Goal: Information Seeking & Learning: Check status

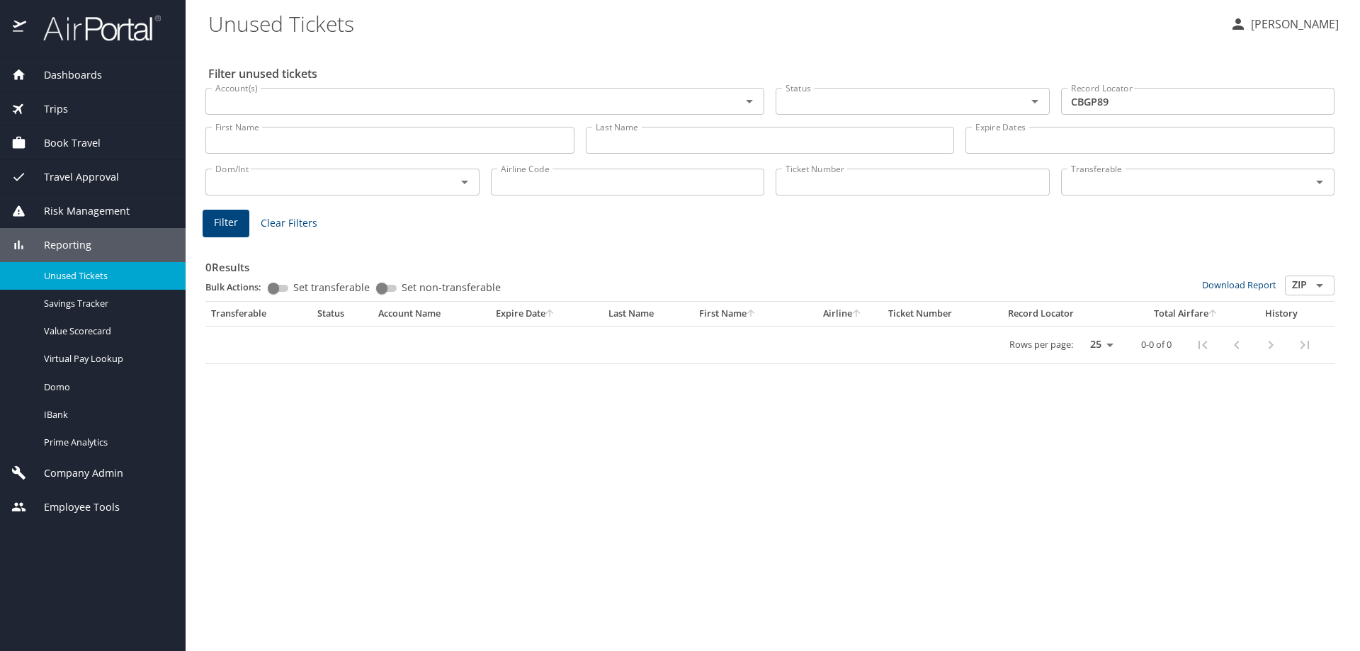
drag, startPoint x: 65, startPoint y: 479, endPoint x: 68, endPoint y: 460, distance: 19.3
click at [65, 479] on span "Company Admin" at bounding box center [74, 473] width 97 height 16
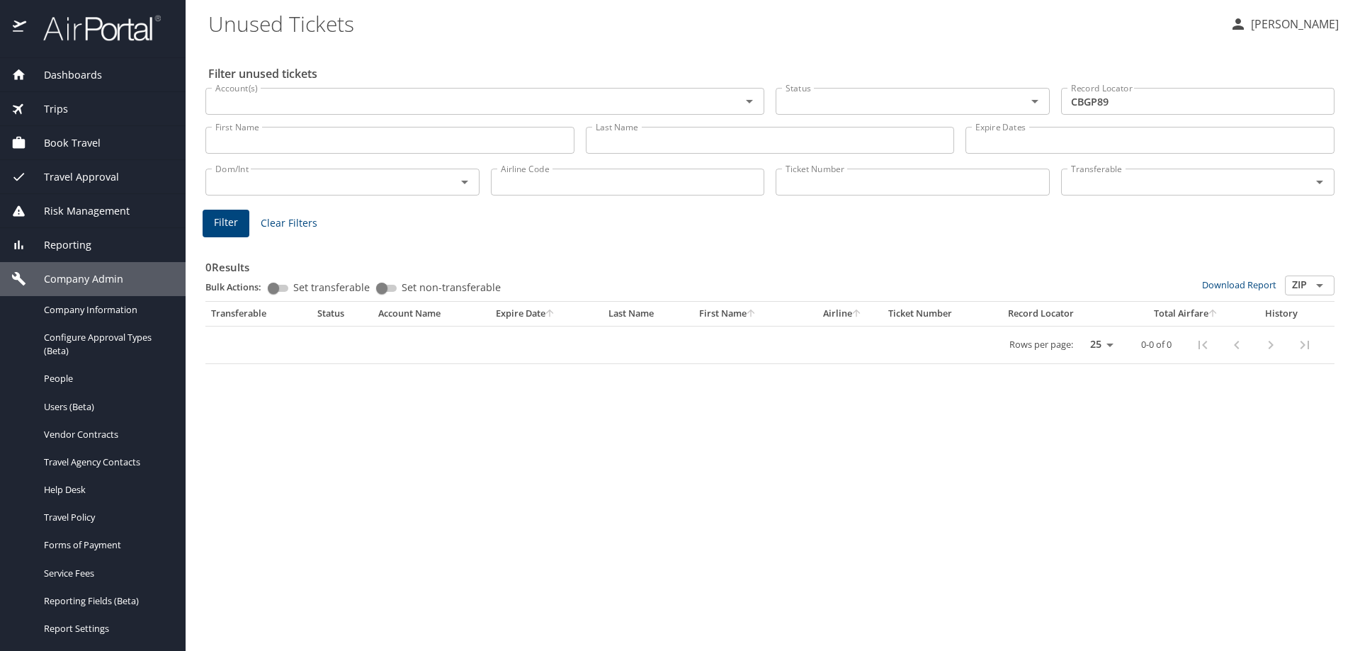
click at [81, 280] on span "Company Admin" at bounding box center [74, 279] width 97 height 16
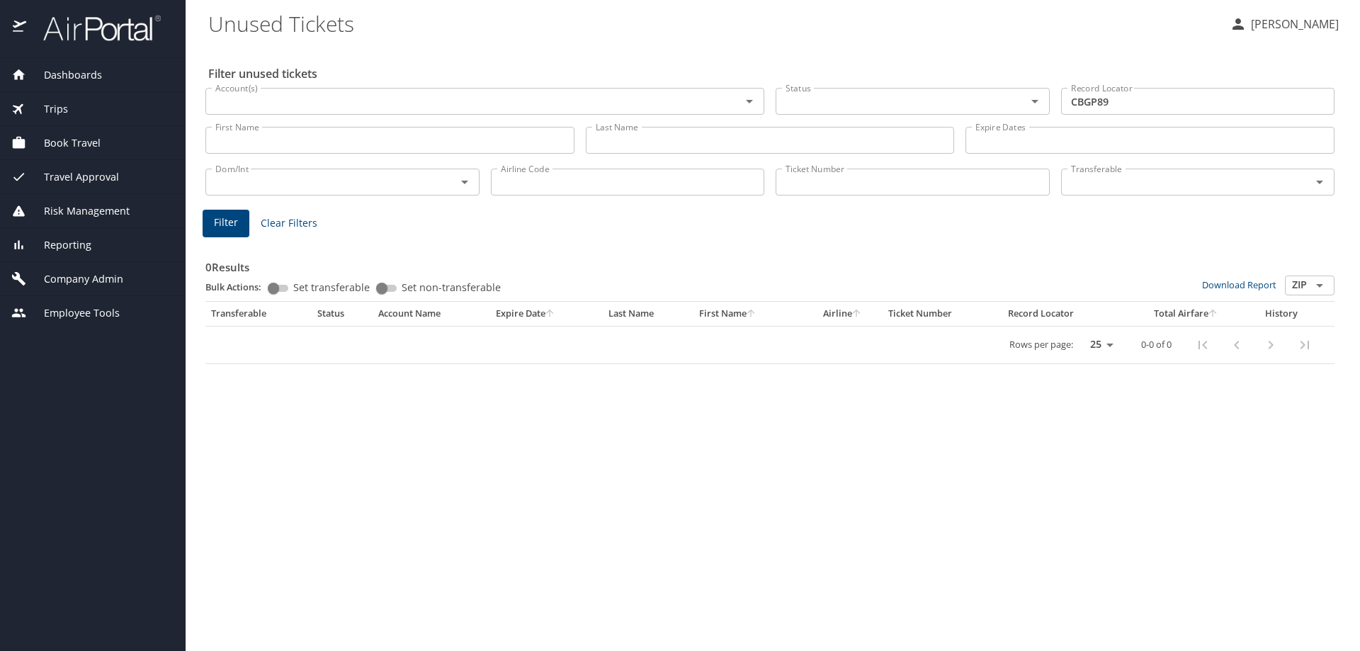
click at [75, 247] on span "Reporting" at bounding box center [58, 245] width 65 height 16
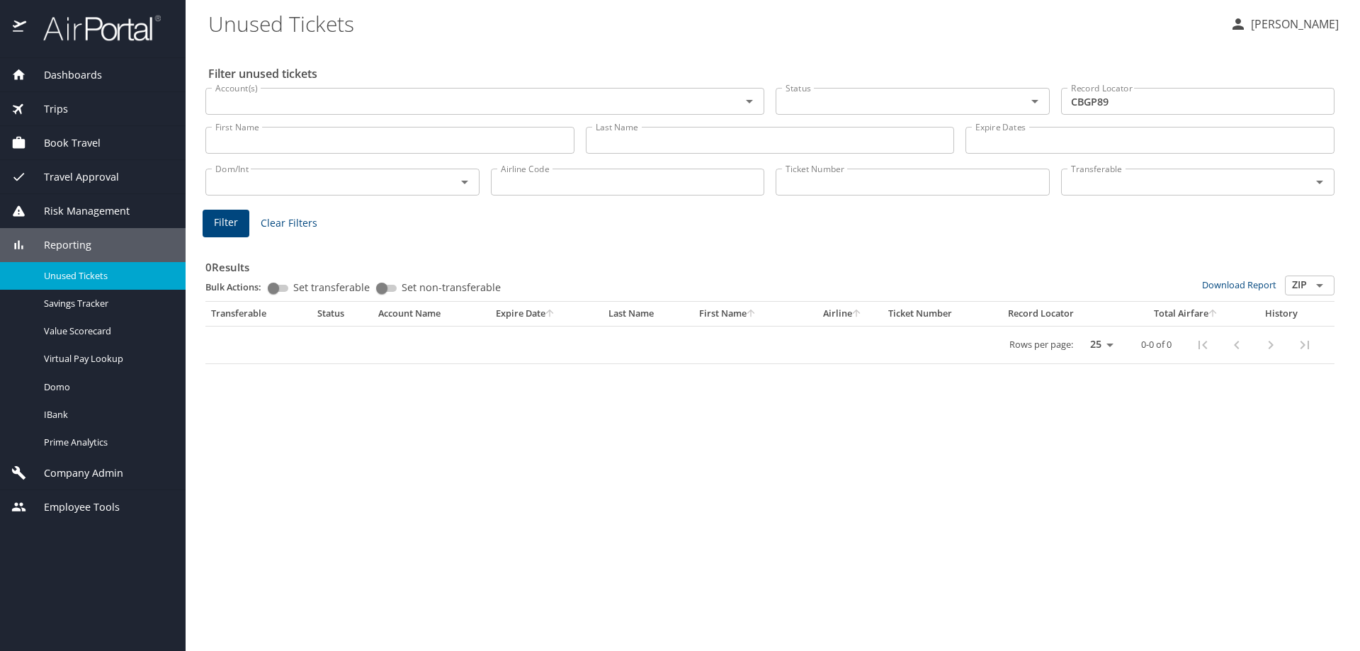
click at [68, 219] on div "Risk Management" at bounding box center [93, 211] width 186 height 34
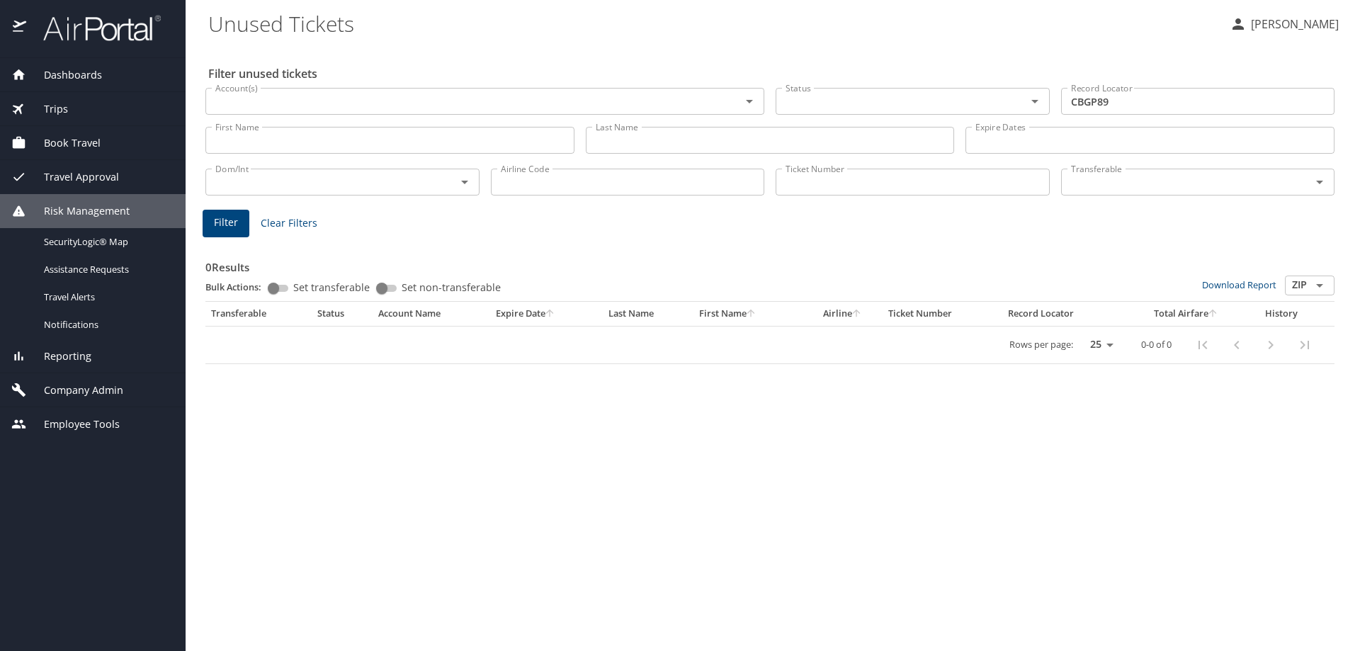
click at [67, 382] on span "Company Admin" at bounding box center [74, 390] width 97 height 16
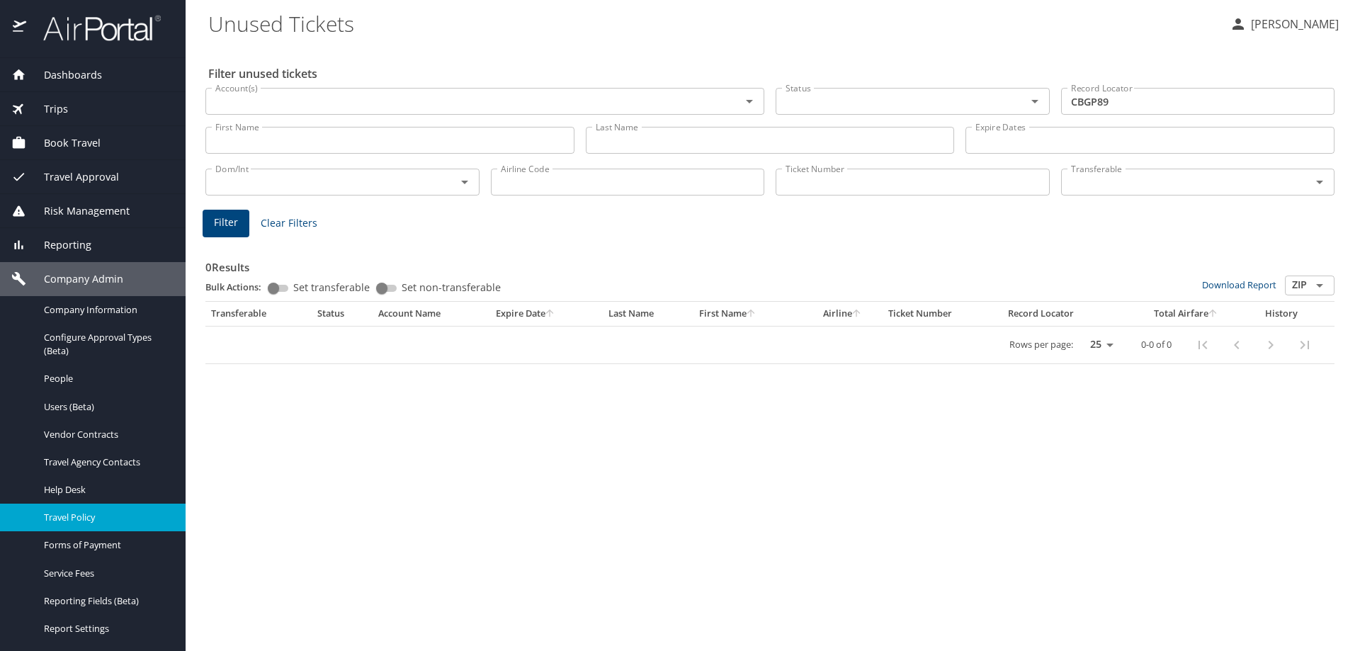
click at [74, 506] on link "Travel Policy" at bounding box center [93, 517] width 186 height 28
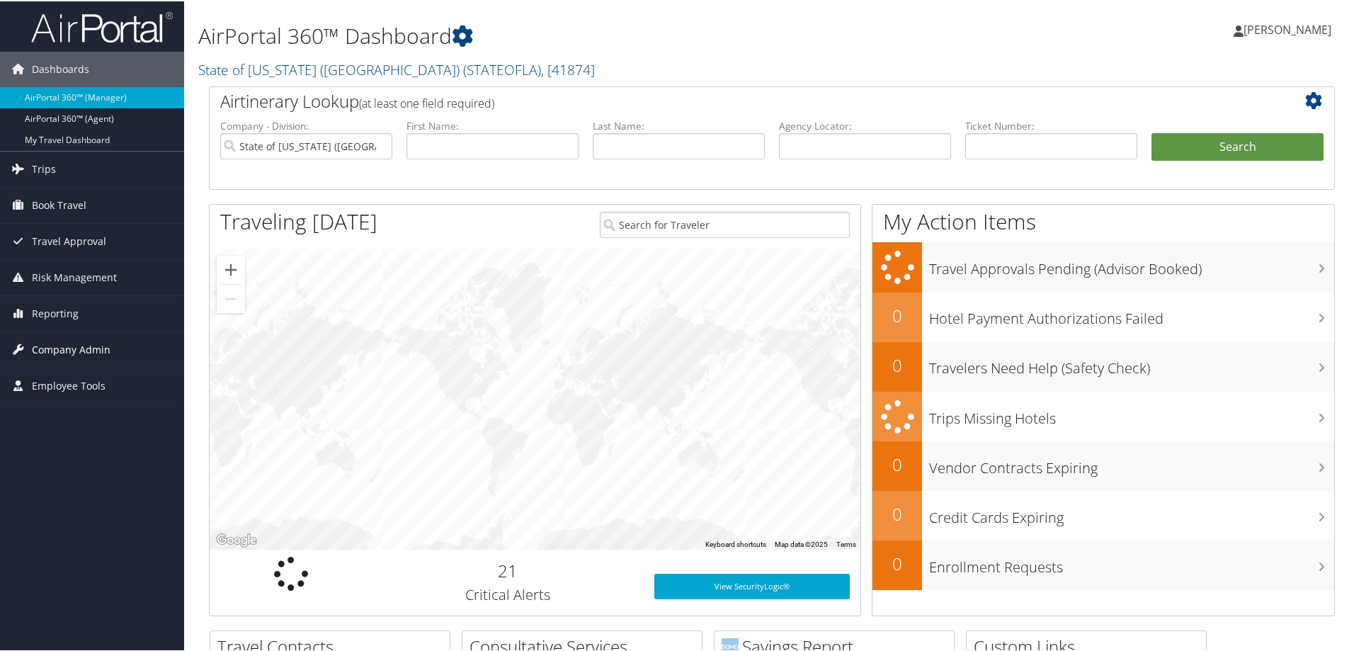
click at [56, 341] on span "Company Admin" at bounding box center [71, 348] width 79 height 35
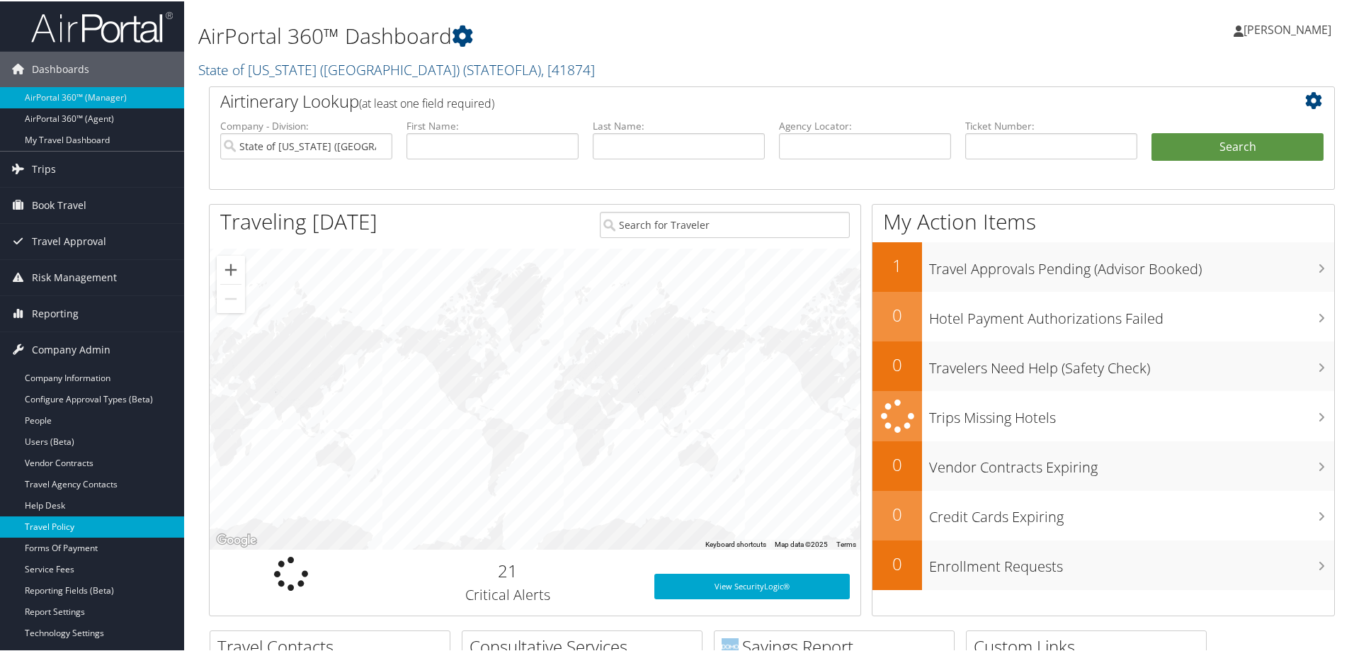
click at [53, 521] on link "Travel Policy" at bounding box center [92, 525] width 184 height 21
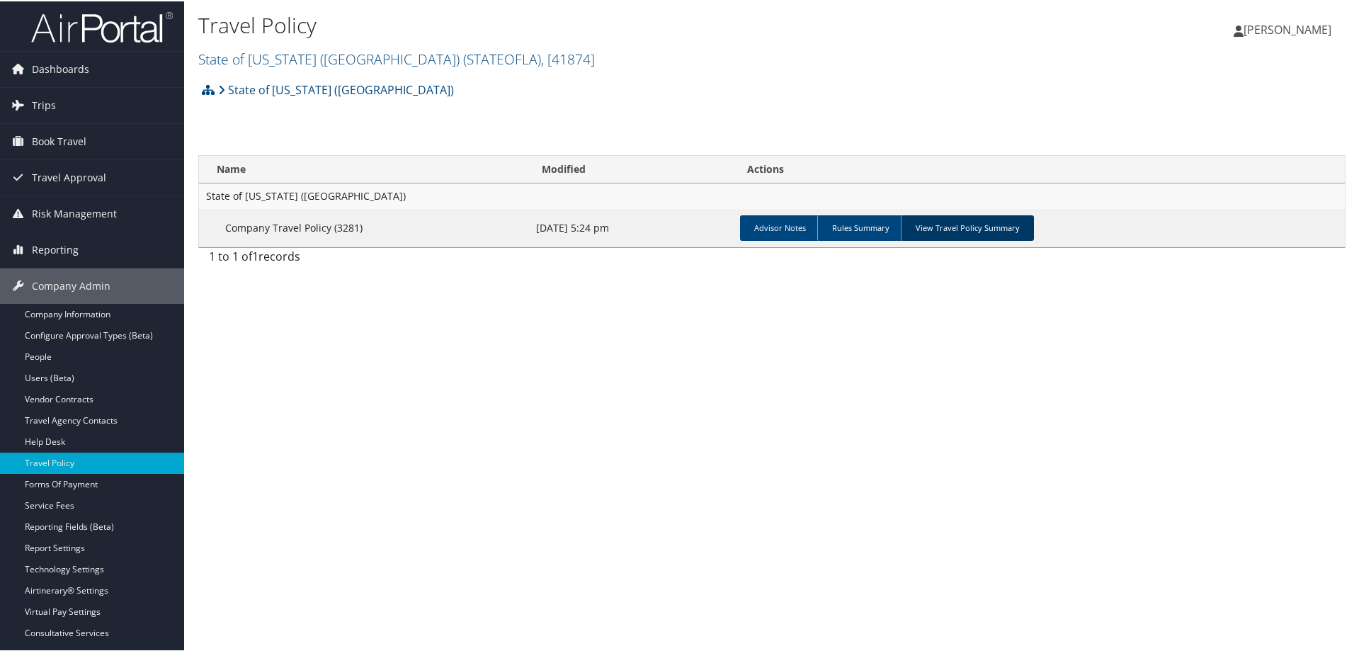
click at [989, 223] on link "View Travel Policy Summary" at bounding box center [967, 226] width 133 height 25
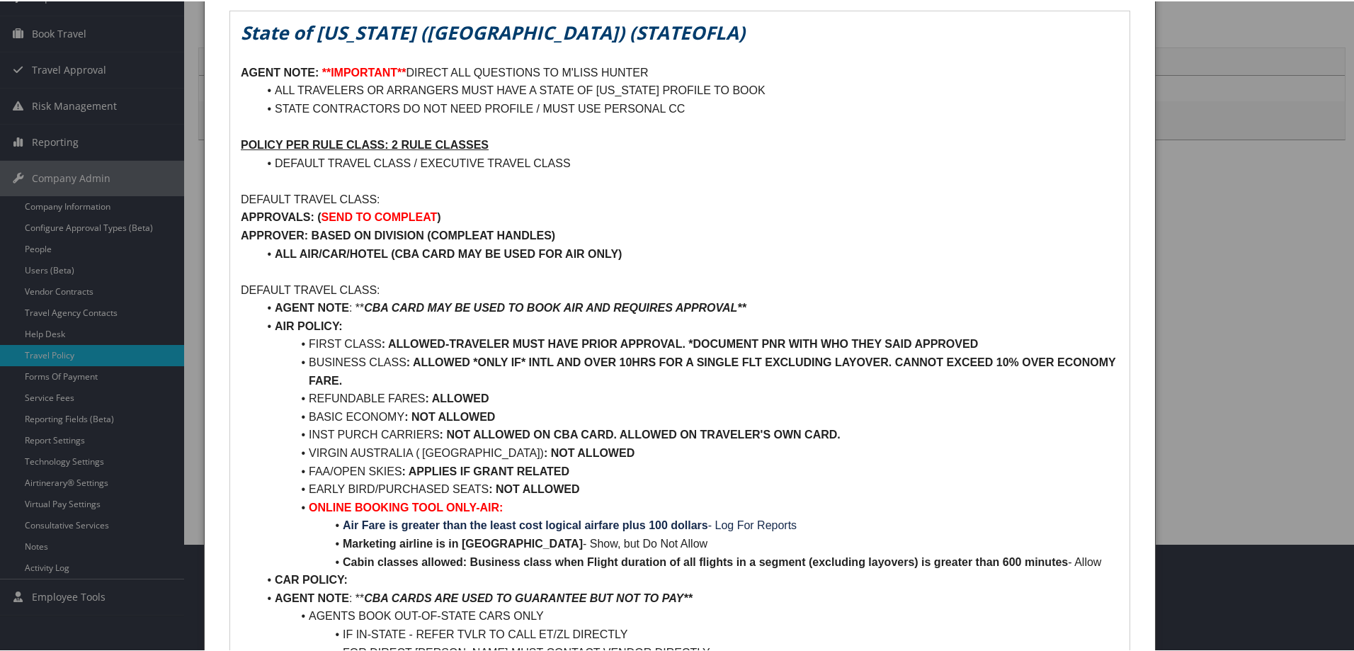
scroll to position [142, 0]
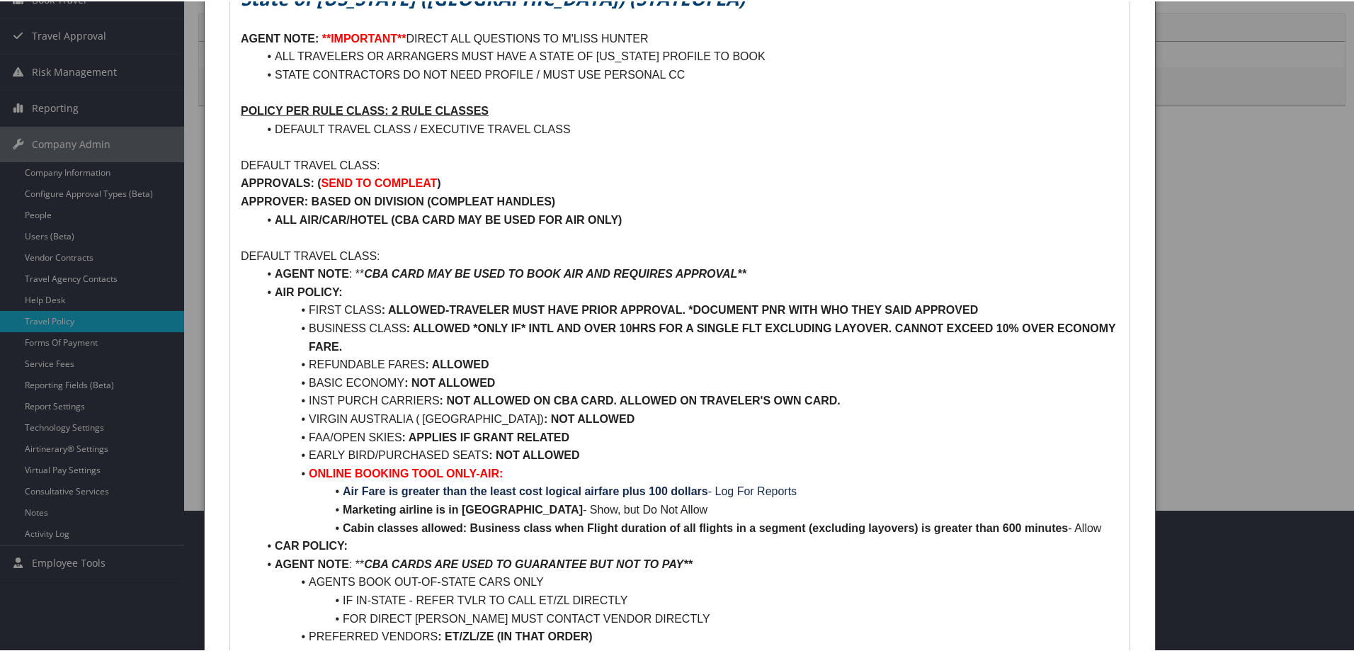
click at [755, 489] on span "- Log For Reports" at bounding box center [752, 490] width 89 height 12
click at [755, 491] on span "- Log For Reports" at bounding box center [752, 490] width 89 height 12
click at [755, 457] on li "EARLY BIRD/PURCHASED SEATS : NOT ALLOWED" at bounding box center [688, 454] width 861 height 18
click at [47, 159] on div at bounding box center [680, 325] width 1360 height 651
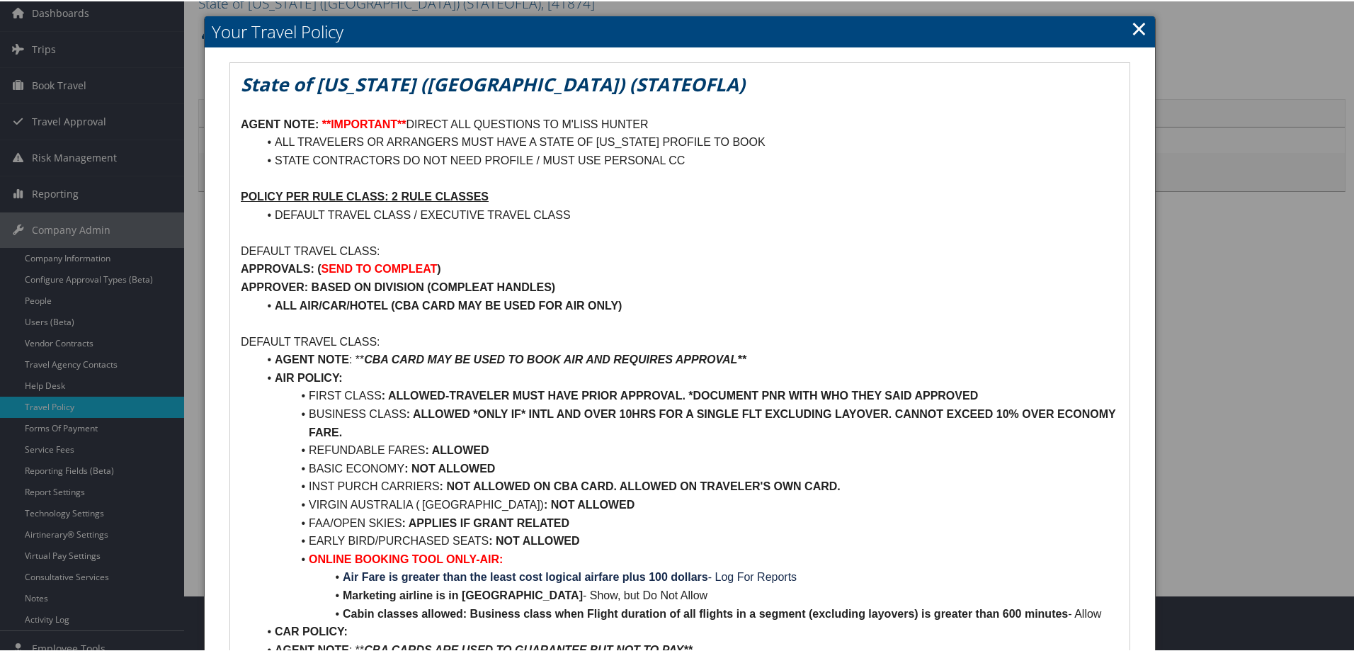
scroll to position [0, 0]
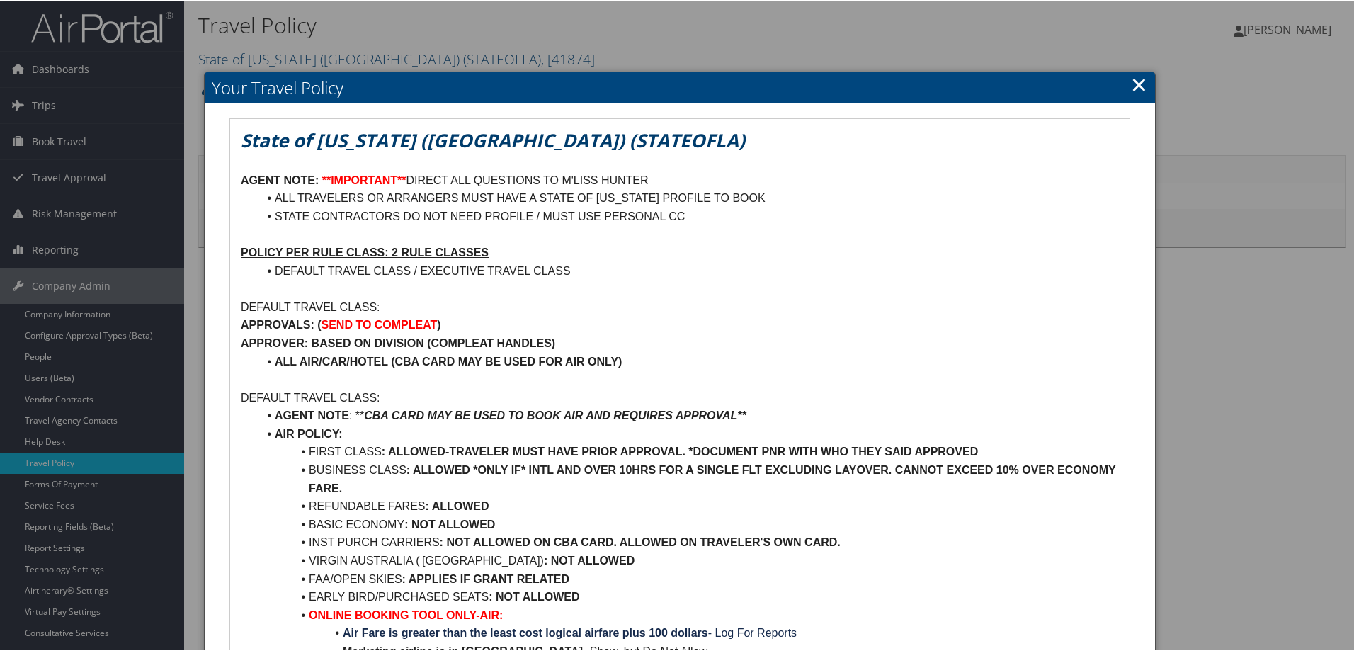
drag, startPoint x: 1134, startPoint y: 82, endPoint x: 1011, endPoint y: 113, distance: 126.4
click at [1133, 82] on link "×" at bounding box center [1139, 83] width 16 height 28
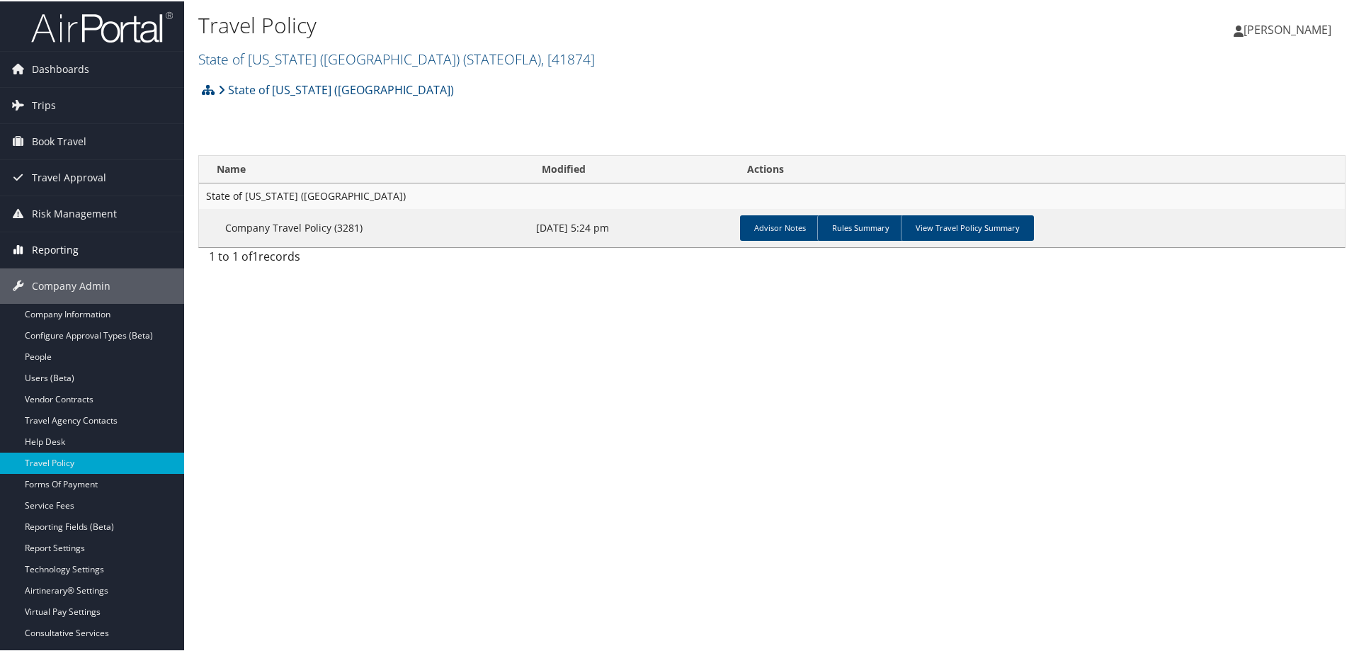
click at [44, 238] on span "Reporting" at bounding box center [55, 248] width 47 height 35
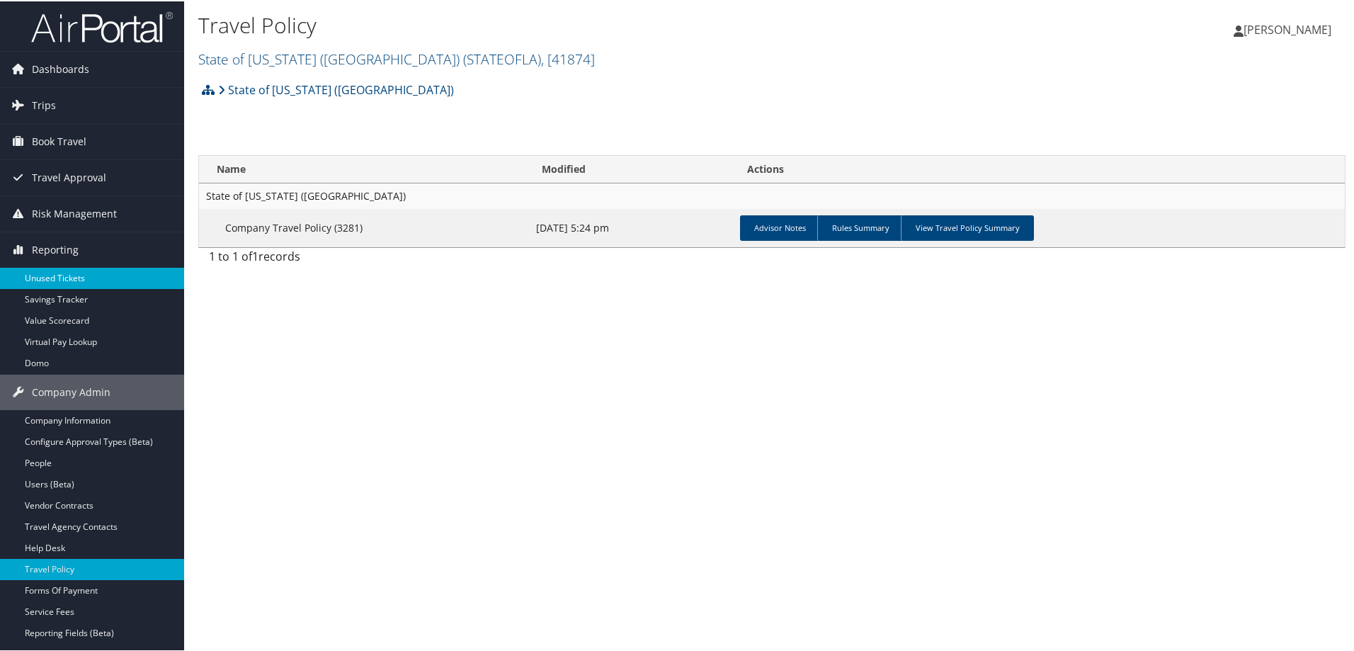
click at [55, 278] on link "Unused Tickets" at bounding box center [92, 276] width 184 height 21
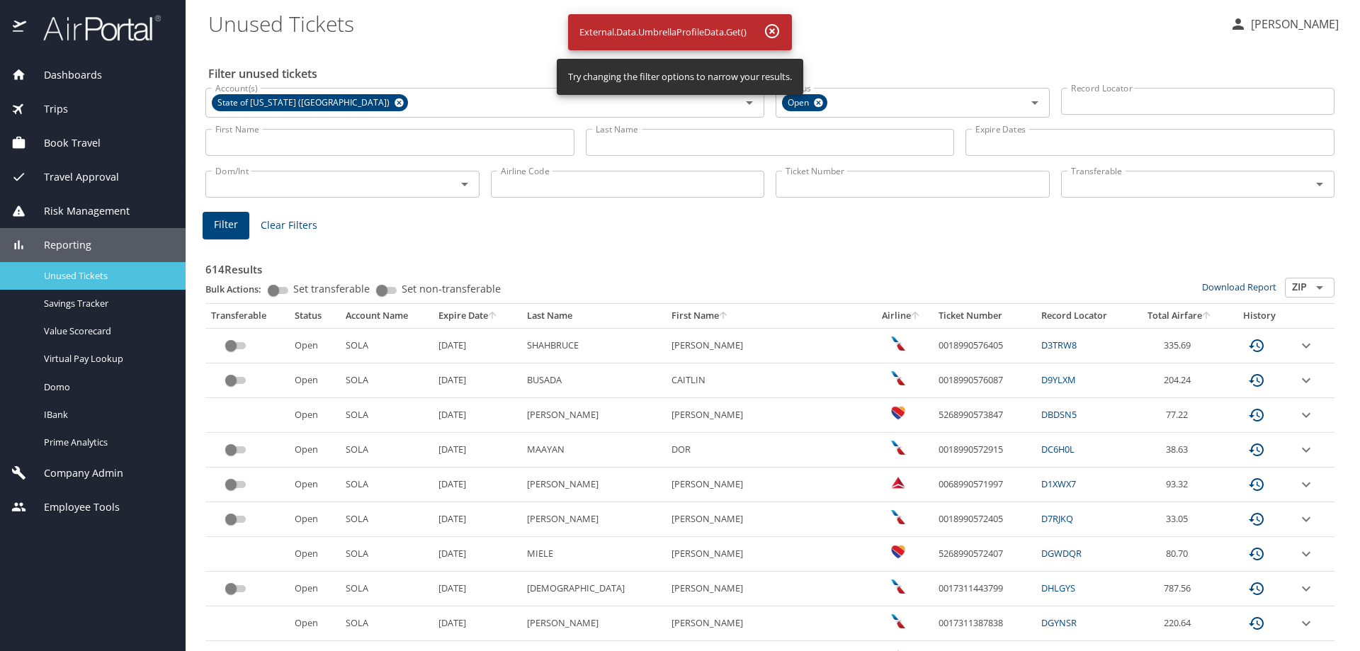
click at [100, 269] on span "Unused Tickets" at bounding box center [106, 275] width 125 height 13
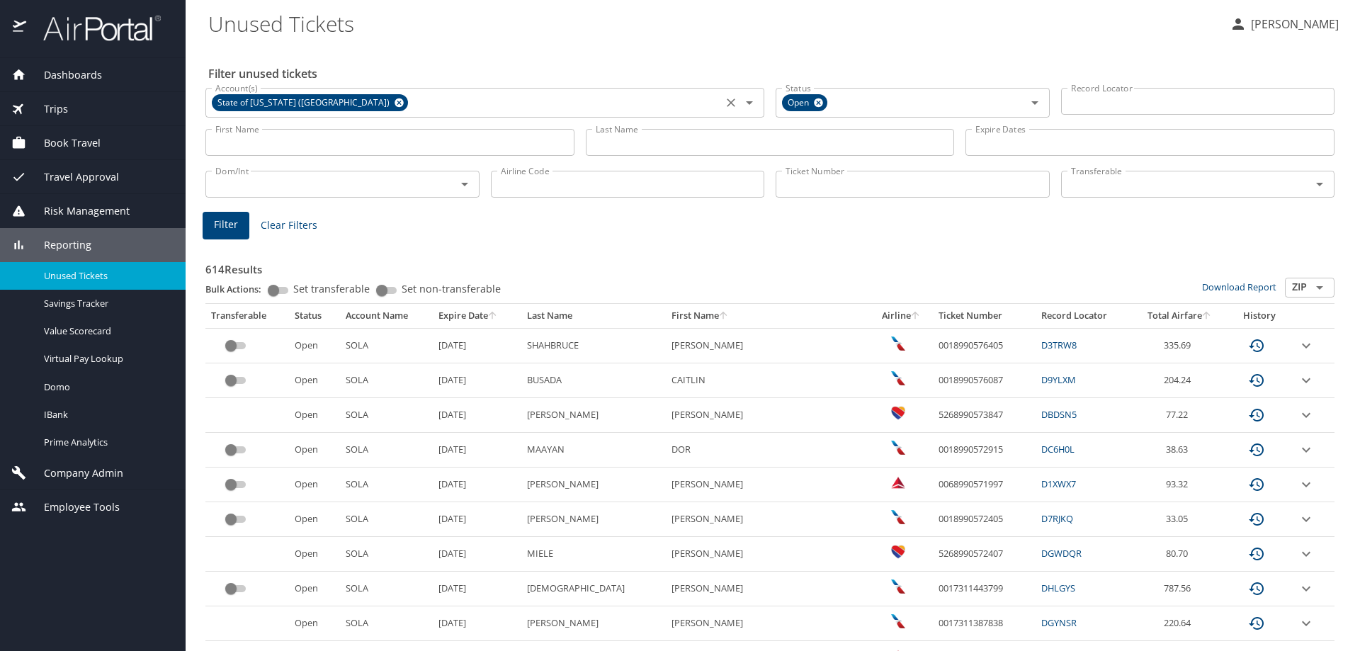
click at [394, 109] on icon at bounding box center [399, 103] width 11 height 16
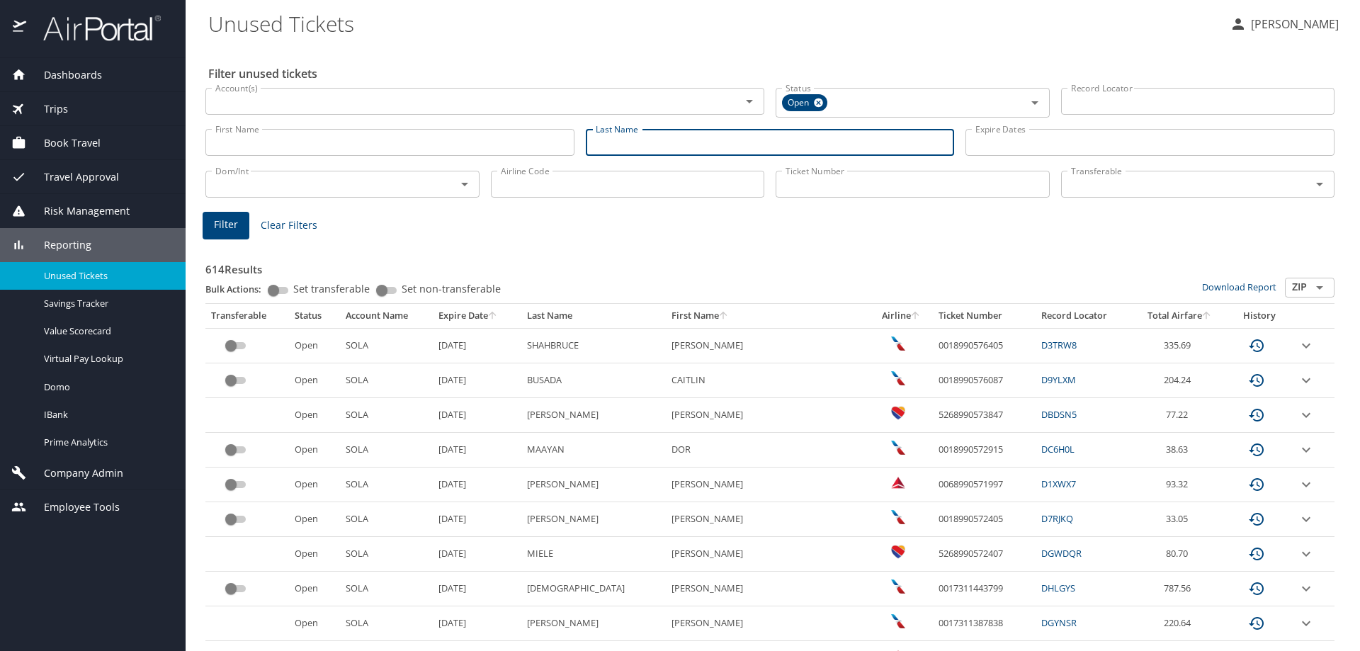
click at [765, 153] on input "Last Name" at bounding box center [770, 142] width 369 height 27
type input "mcshee"
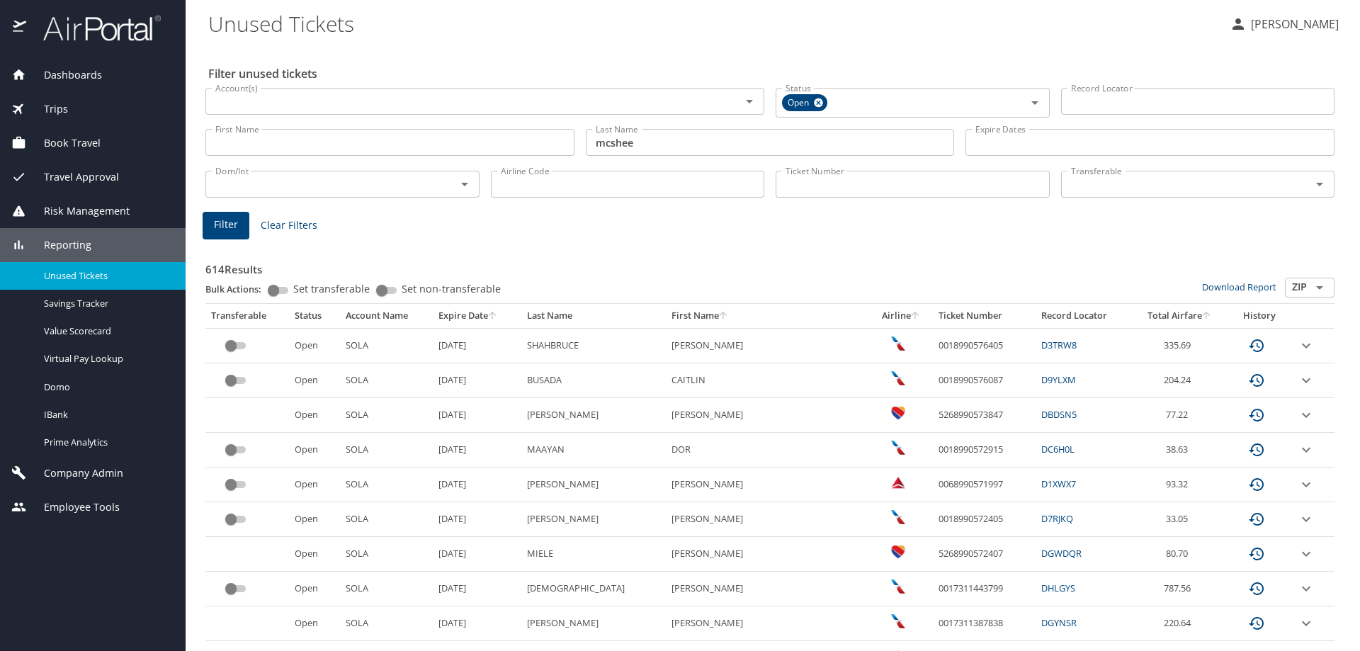
click at [900, 147] on input "mcshee" at bounding box center [770, 142] width 369 height 27
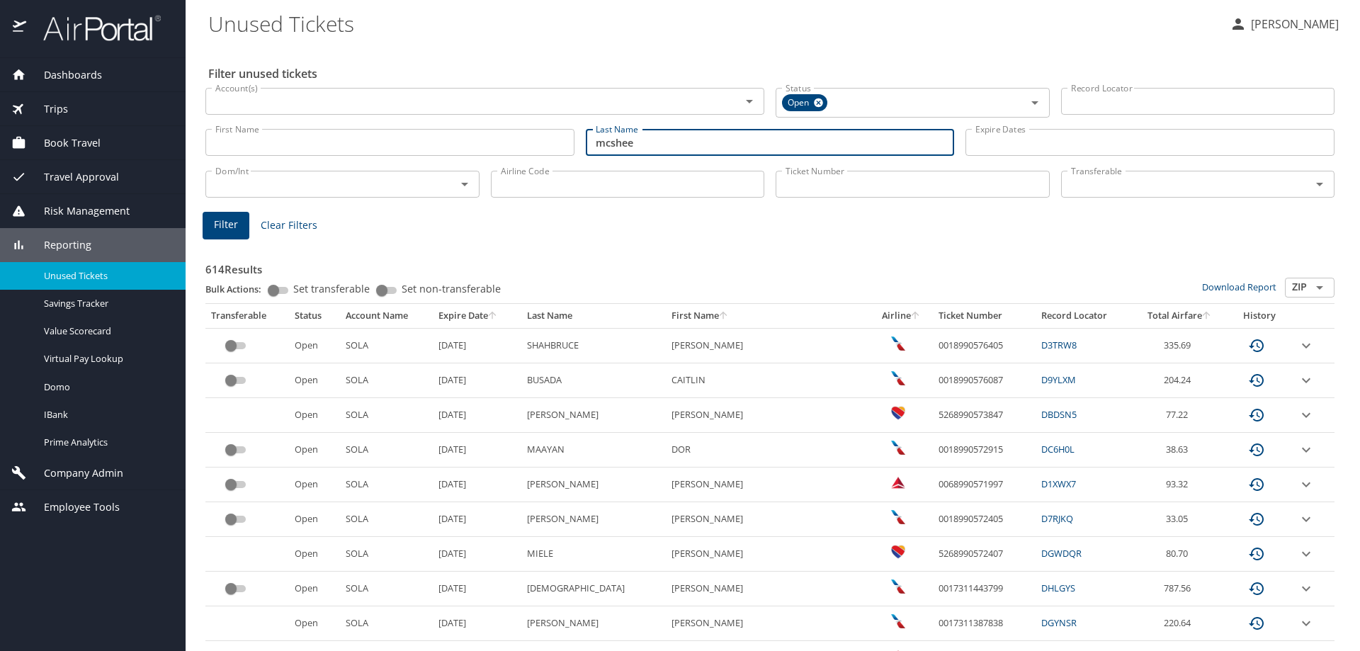
drag, startPoint x: 899, startPoint y: 145, endPoint x: 556, endPoint y: 156, distance: 343.6
click at [556, 155] on div "First Name First Name Last Name mcshee Last Name Expire Dates Expire Dates" at bounding box center [770, 143] width 1140 height 50
click at [802, 187] on input "Ticket Number" at bounding box center [912, 184] width 274 height 27
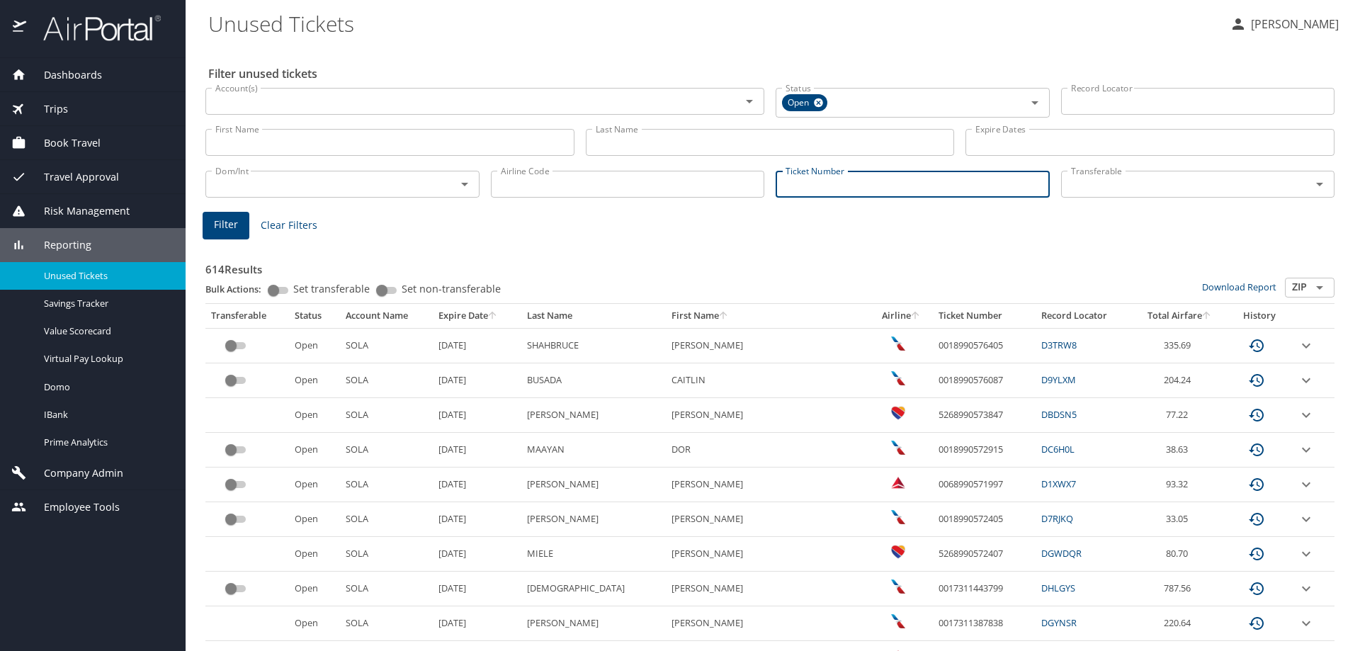
paste input "016 7311 614594"
click at [801, 182] on input "016 7311 614594" at bounding box center [912, 182] width 274 height 27
click at [825, 183] on input "0167311 614594" at bounding box center [912, 182] width 274 height 27
type input "0167311614594"
click at [236, 220] on span "Filter" at bounding box center [226, 223] width 24 height 18
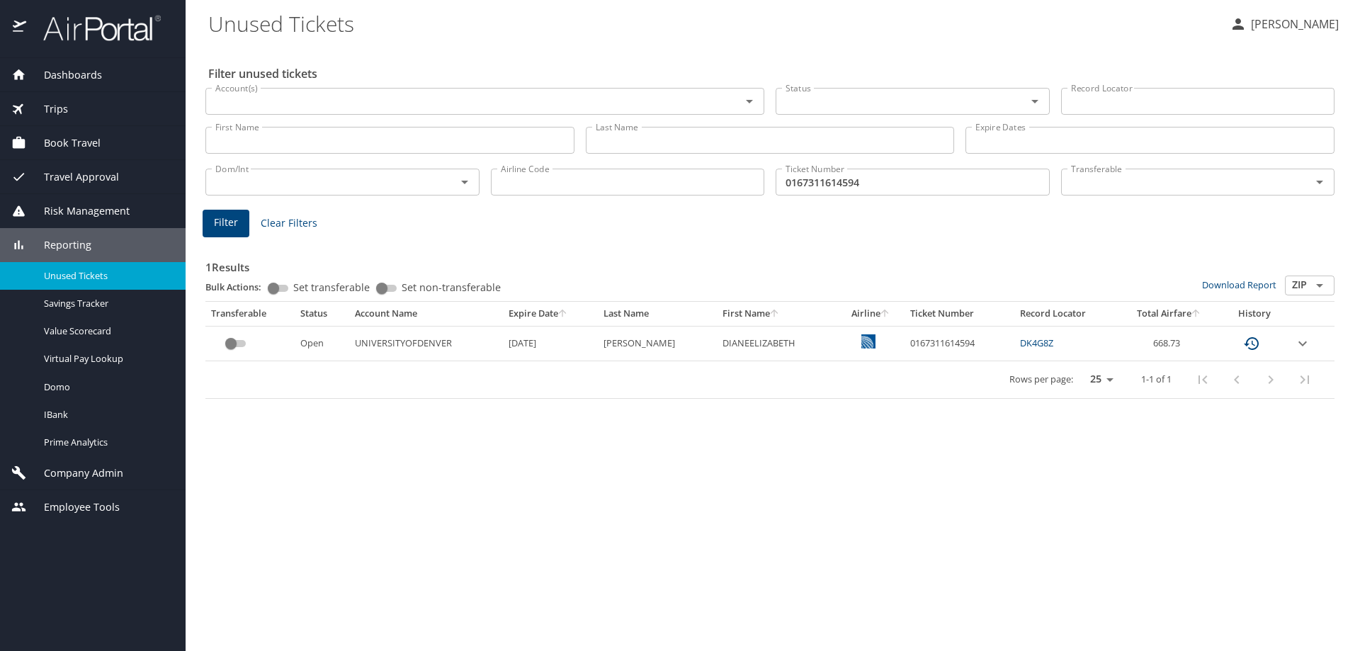
click at [861, 348] on img "custom pagination table" at bounding box center [868, 341] width 14 height 14
click at [852, 469] on div "Filter unused tickets Account(s) Account(s) Status Status Record Locator Record…" at bounding box center [772, 347] width 1129 height 605
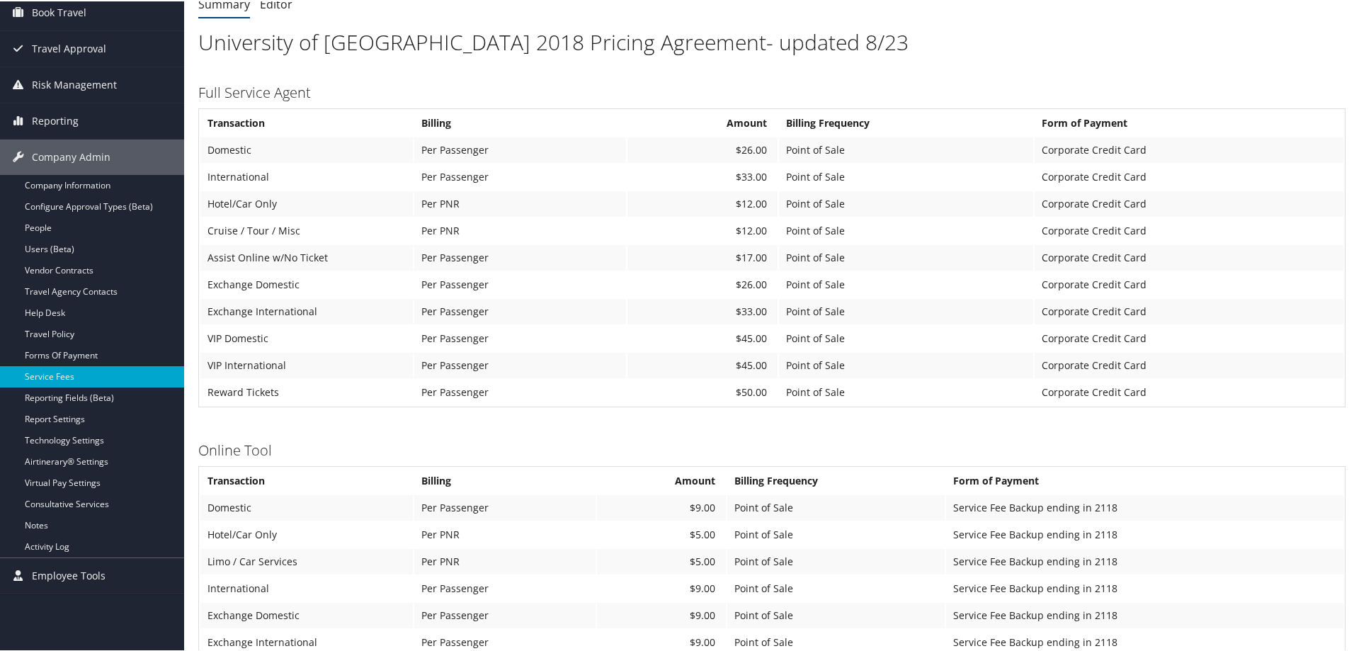
scroll to position [142, 0]
